Goal: Transaction & Acquisition: Download file/media

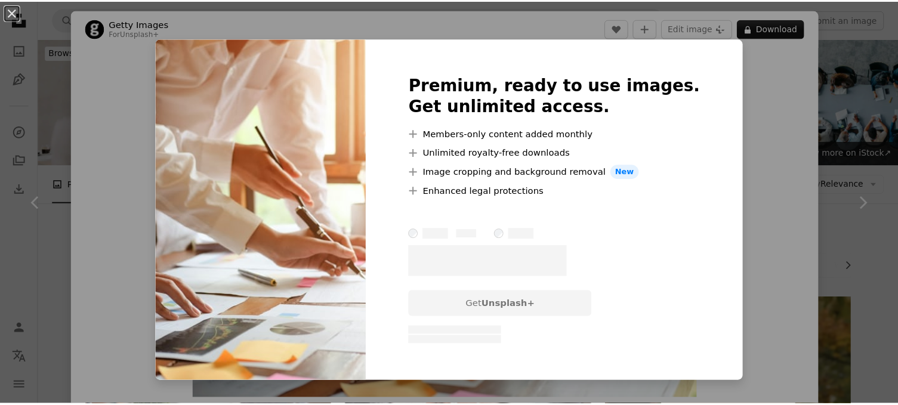
scroll to position [776, 0]
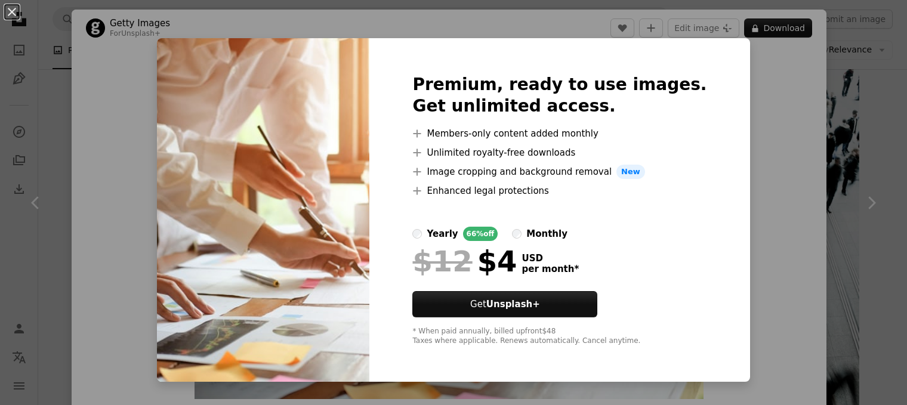
click at [874, 195] on div "An X shape Premium, ready to use images. Get unlimited access. A plus sign Memb…" at bounding box center [453, 202] width 907 height 405
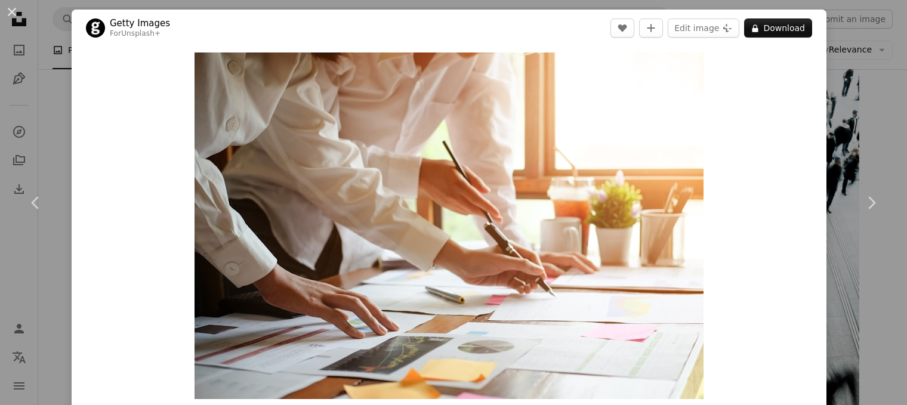
click at [848, 144] on div "An X shape Chevron left Chevron right Getty Images For Unsplash+ A heart A plus…" at bounding box center [453, 202] width 907 height 405
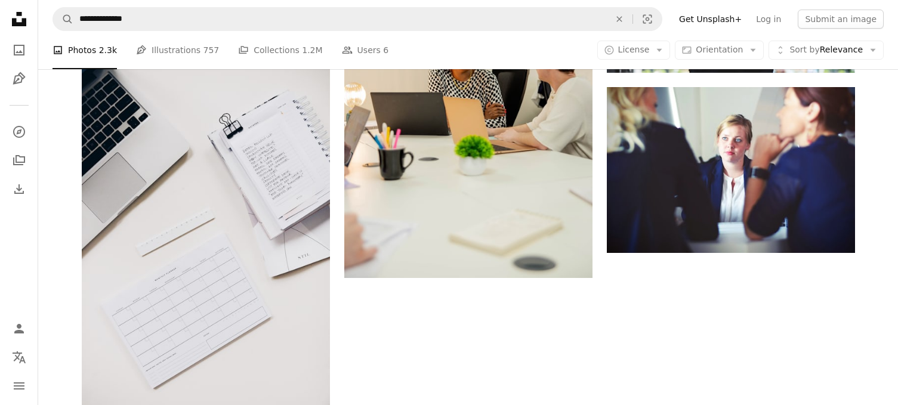
scroll to position [1631, 0]
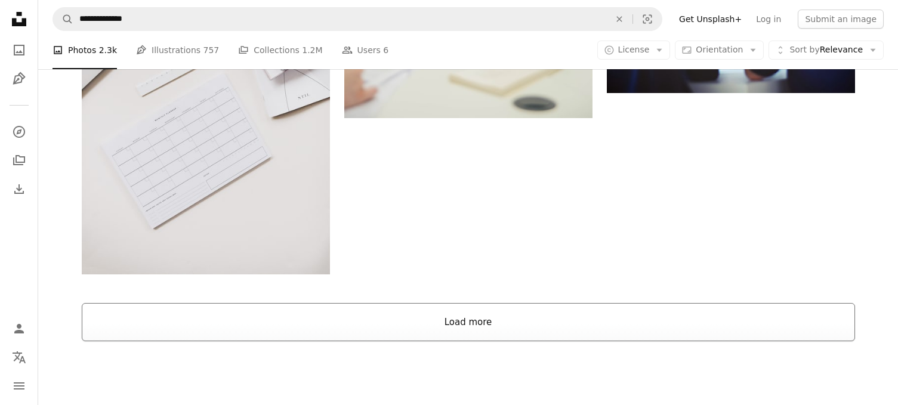
click at [430, 315] on button "Load more" at bounding box center [469, 322] width 774 height 38
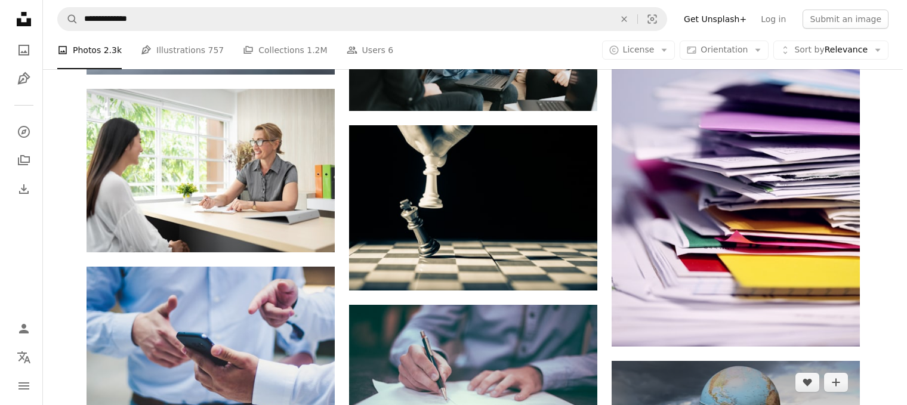
scroll to position [2586, 0]
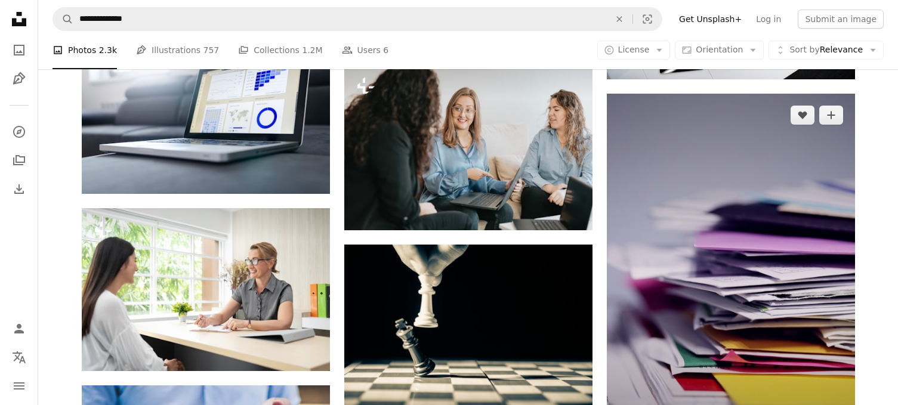
click at [773, 185] on img at bounding box center [731, 280] width 248 height 372
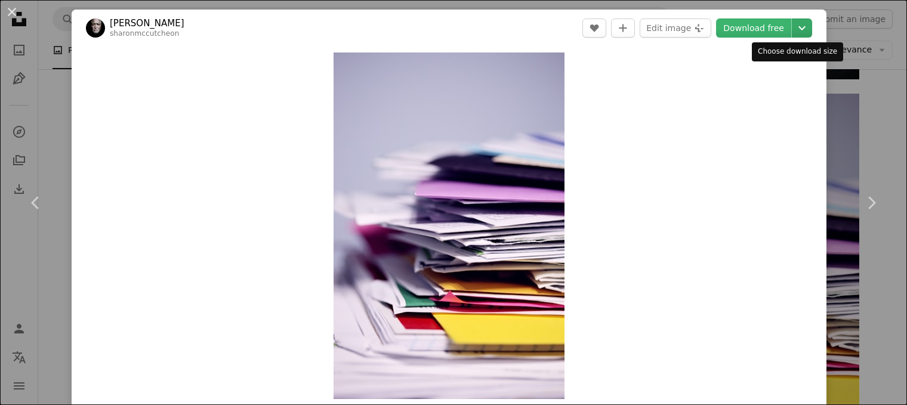
click at [795, 31] on icon "Chevron down" at bounding box center [802, 28] width 19 height 14
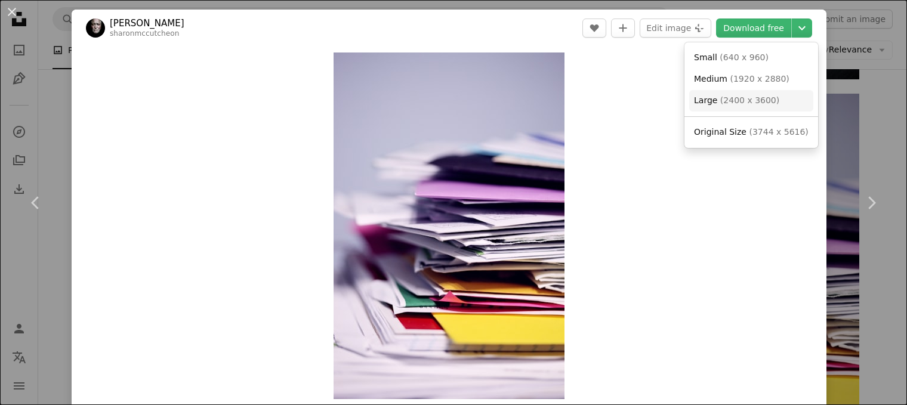
click at [755, 97] on span "( 2400 x 3600 )" at bounding box center [749, 101] width 59 height 10
